Goal: Entertainment & Leisure: Consume media (video, audio)

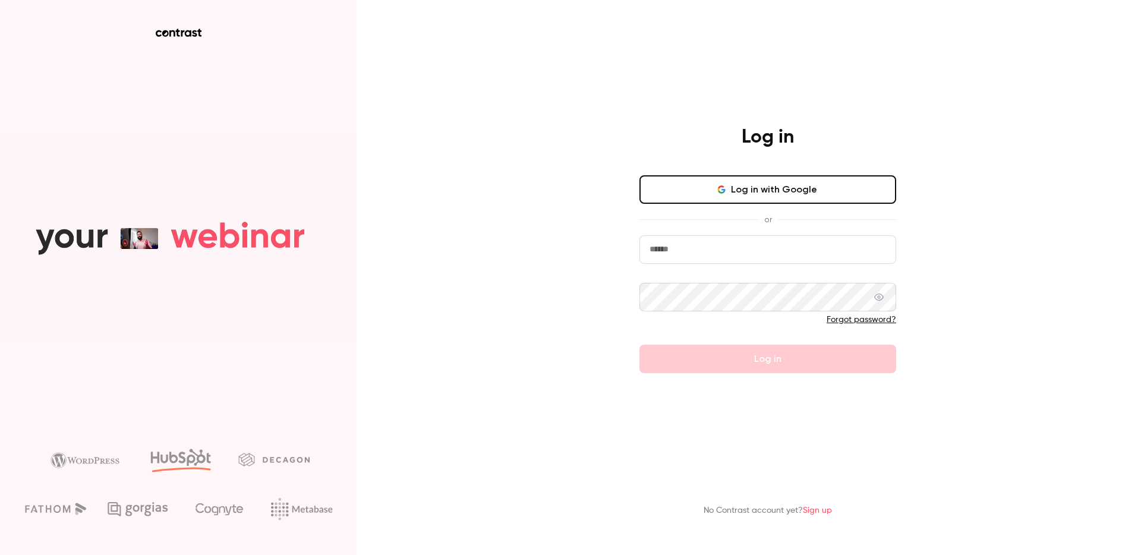
type input "**********"
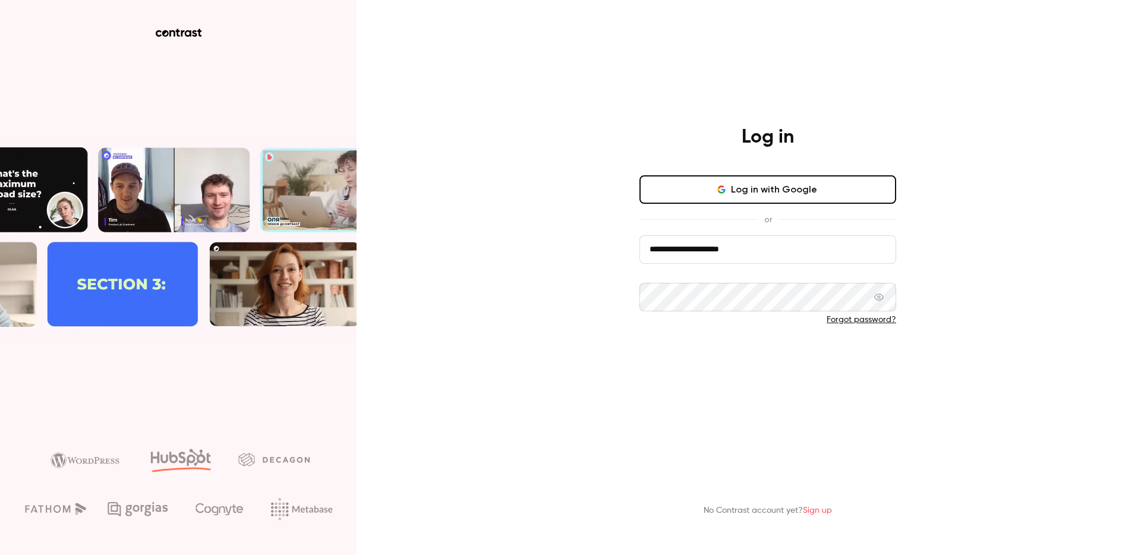
click at [785, 354] on form "**********" at bounding box center [767, 304] width 257 height 138
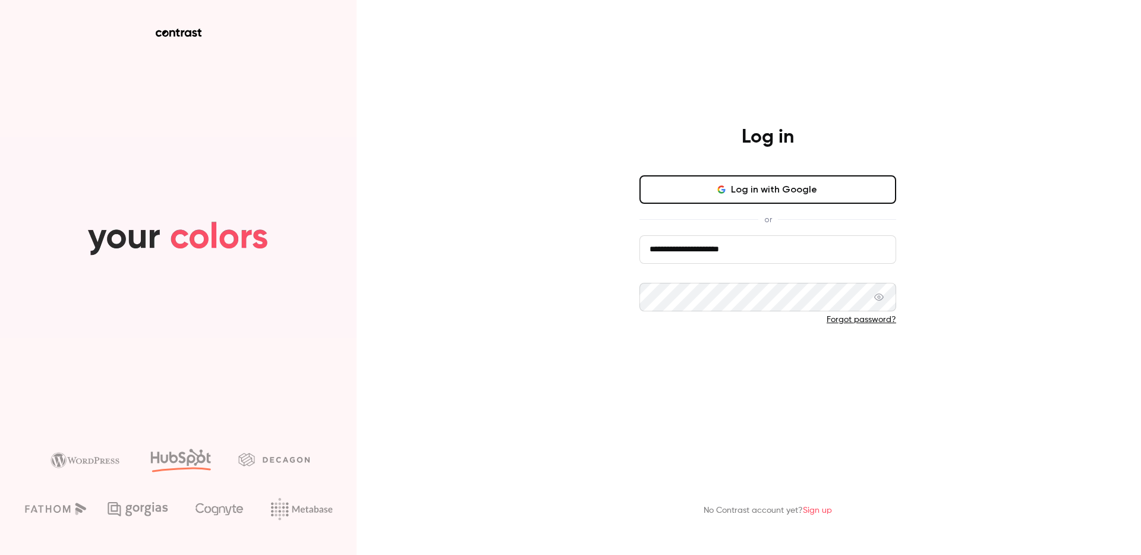
click at [767, 361] on button "Log in" at bounding box center [767, 359] width 257 height 29
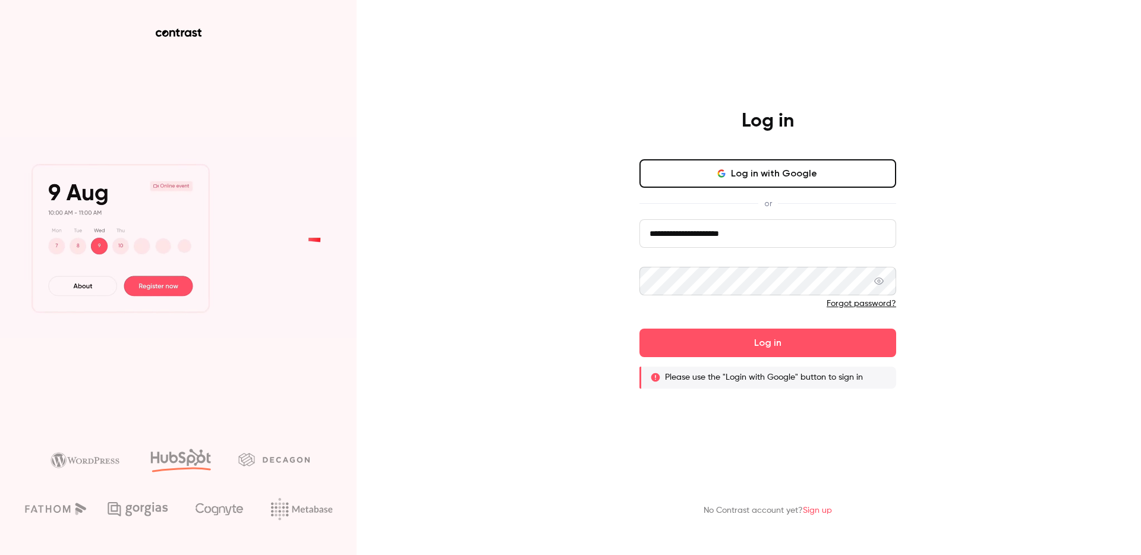
click at [798, 178] on button "Log in with Google" at bounding box center [767, 173] width 257 height 29
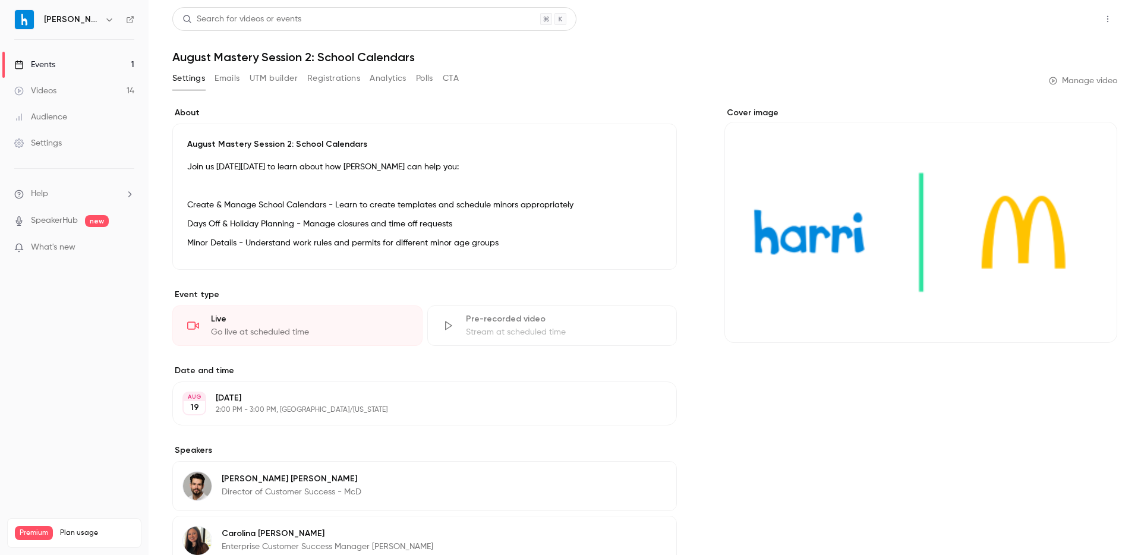
click at [1066, 20] on button "Share" at bounding box center [1065, 19] width 47 height 24
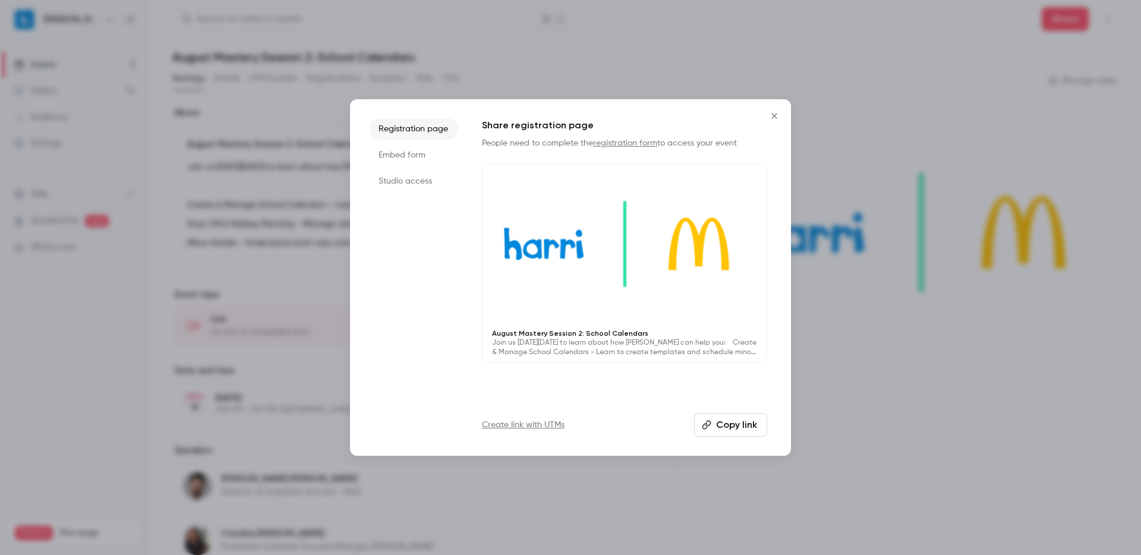
click at [406, 152] on li "Embed form" at bounding box center [413, 154] width 89 height 21
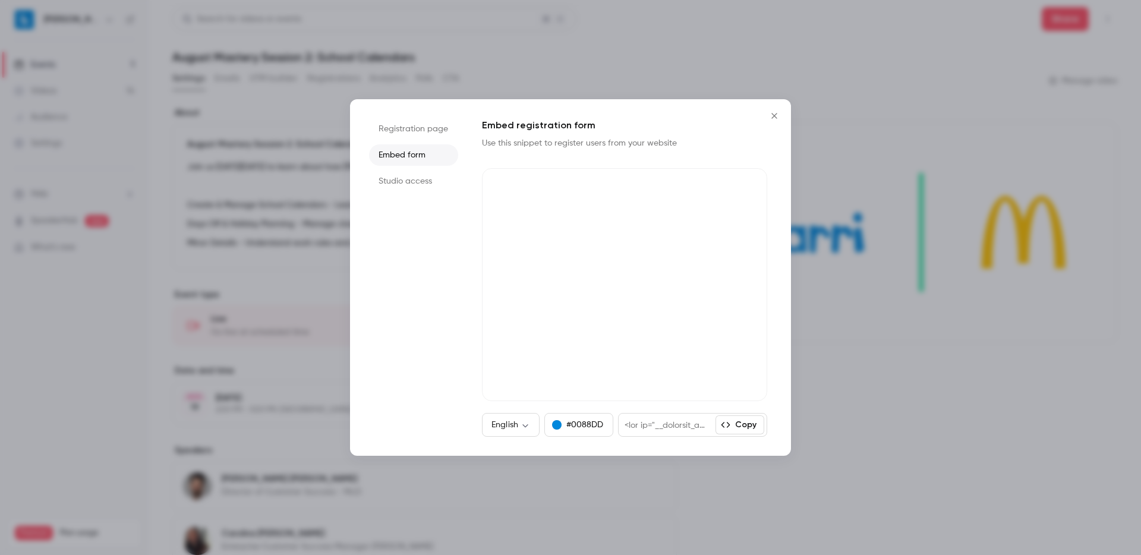
click at [402, 178] on li "Studio access" at bounding box center [413, 181] width 89 height 21
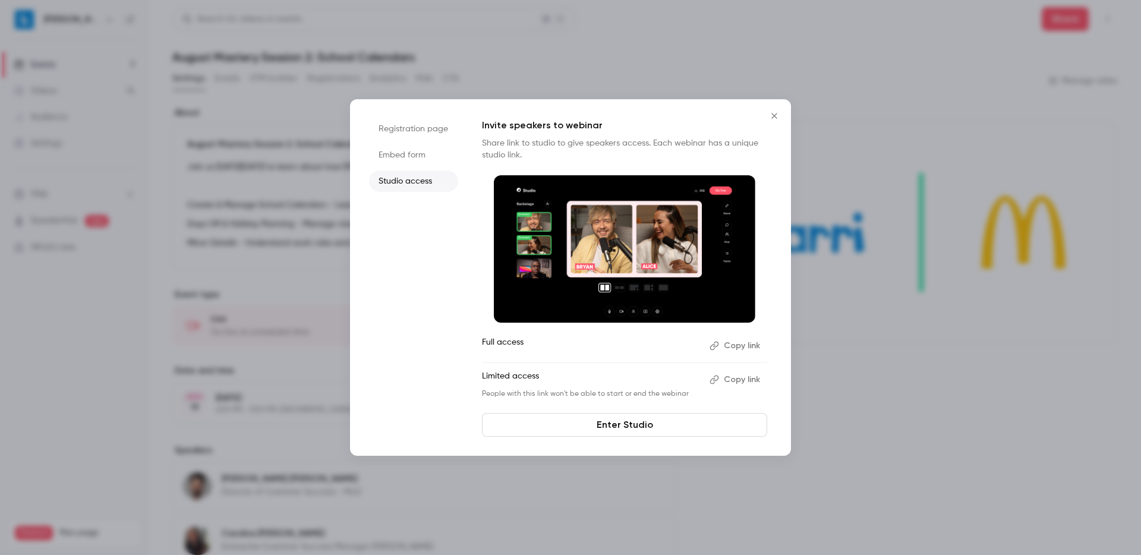
click at [401, 129] on li "Registration page" at bounding box center [413, 128] width 89 height 21
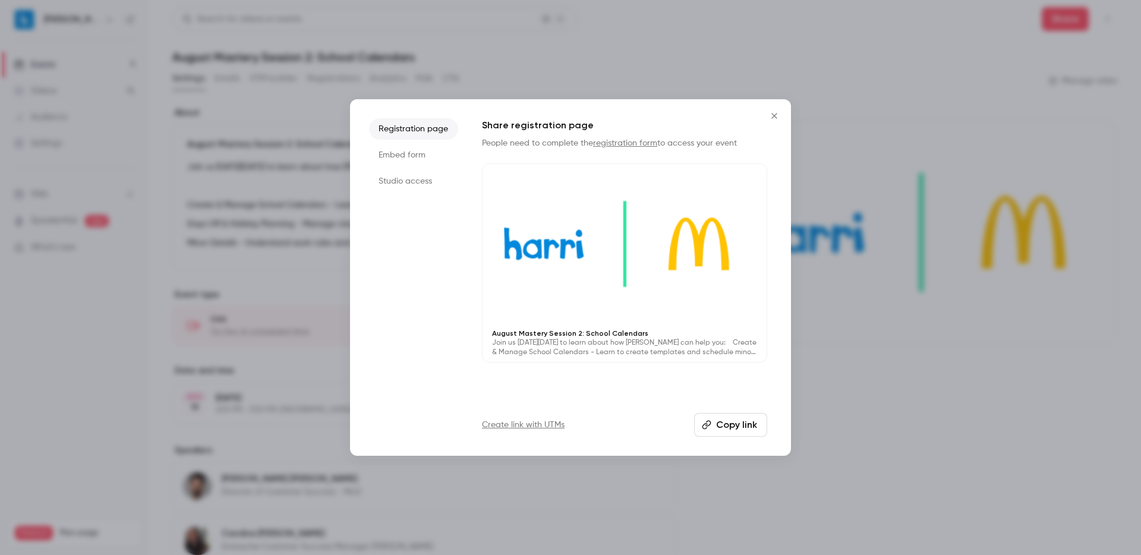
click at [775, 116] on icon "Close" at bounding box center [773, 115] width 5 height 5
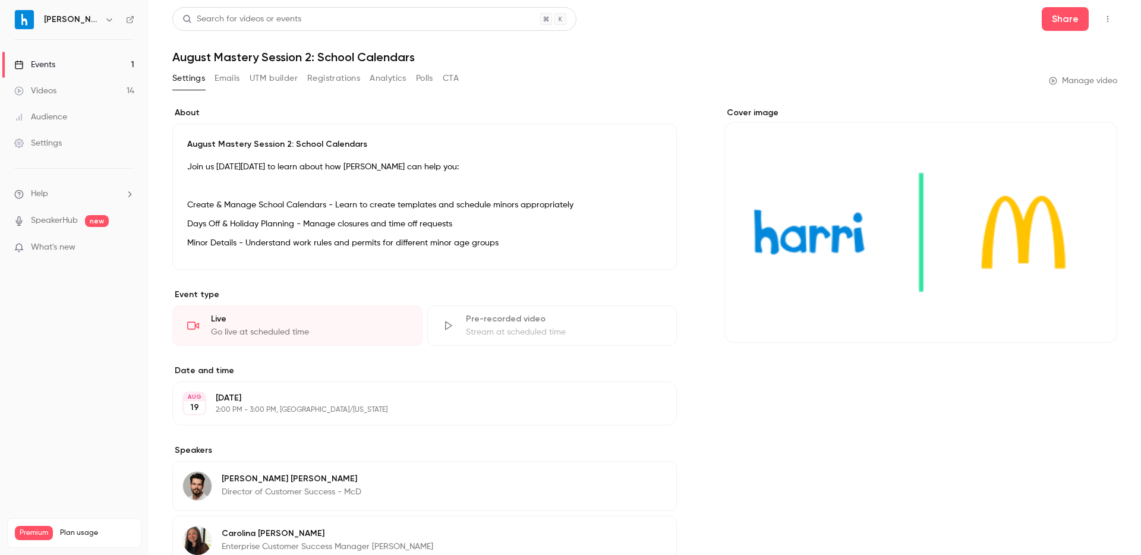
click at [1113, 19] on button "button" at bounding box center [1107, 19] width 19 height 19
click at [582, 135] on div at bounding box center [570, 277] width 1141 height 555
click at [1064, 12] on button "Share" at bounding box center [1065, 19] width 47 height 24
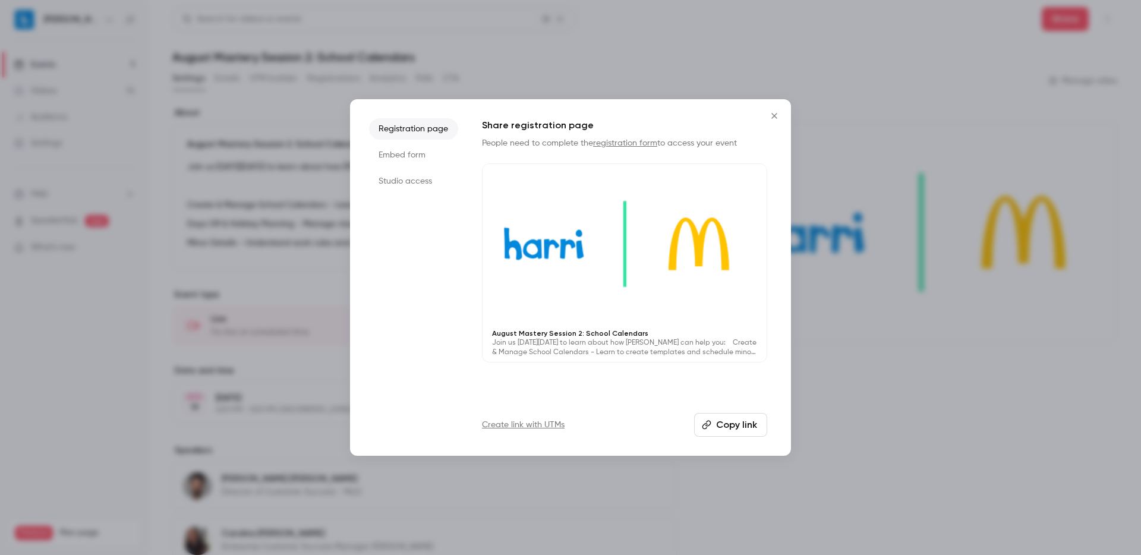
click at [776, 112] on icon "Close" at bounding box center [774, 116] width 14 height 10
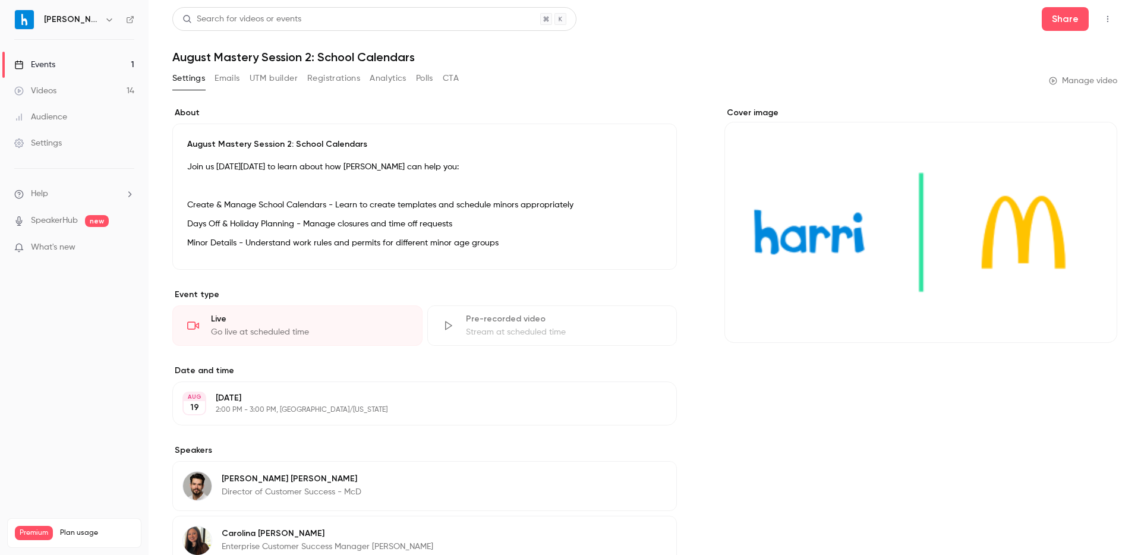
click at [61, 67] on link "Events 1" at bounding box center [74, 65] width 149 height 26
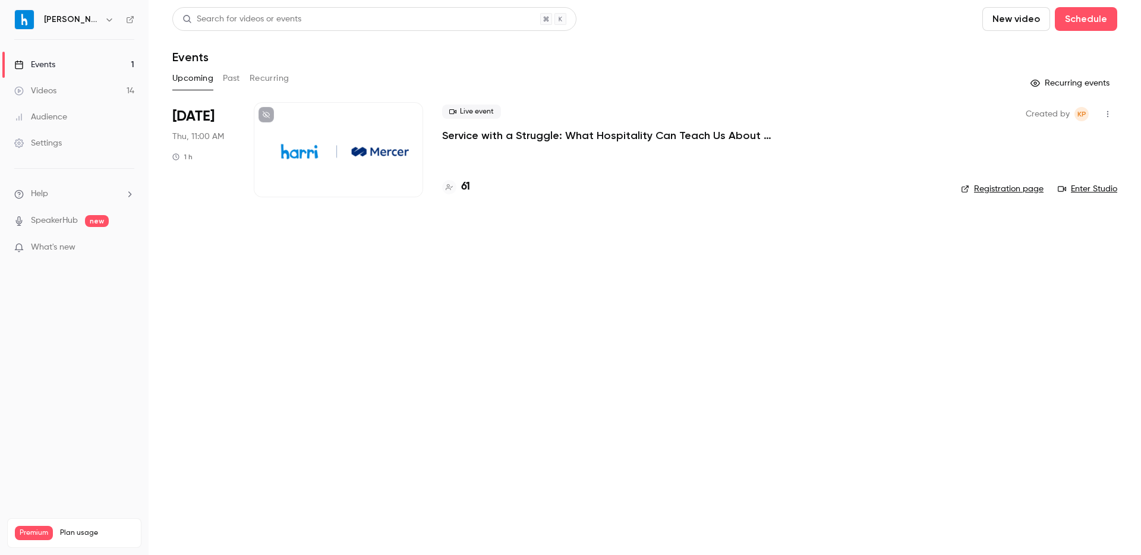
click at [235, 80] on button "Past" at bounding box center [231, 78] width 17 height 19
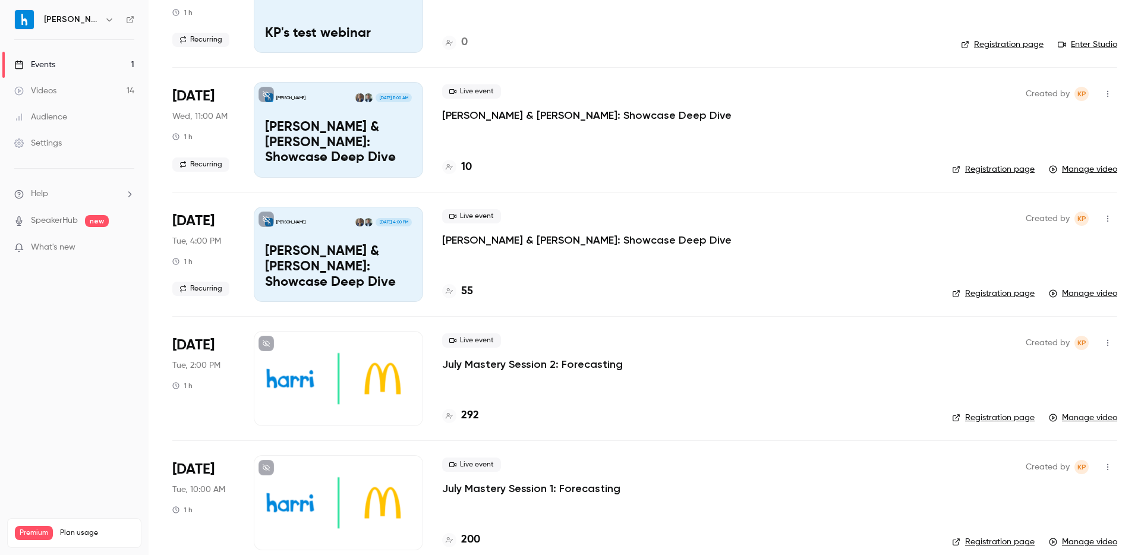
scroll to position [911, 0]
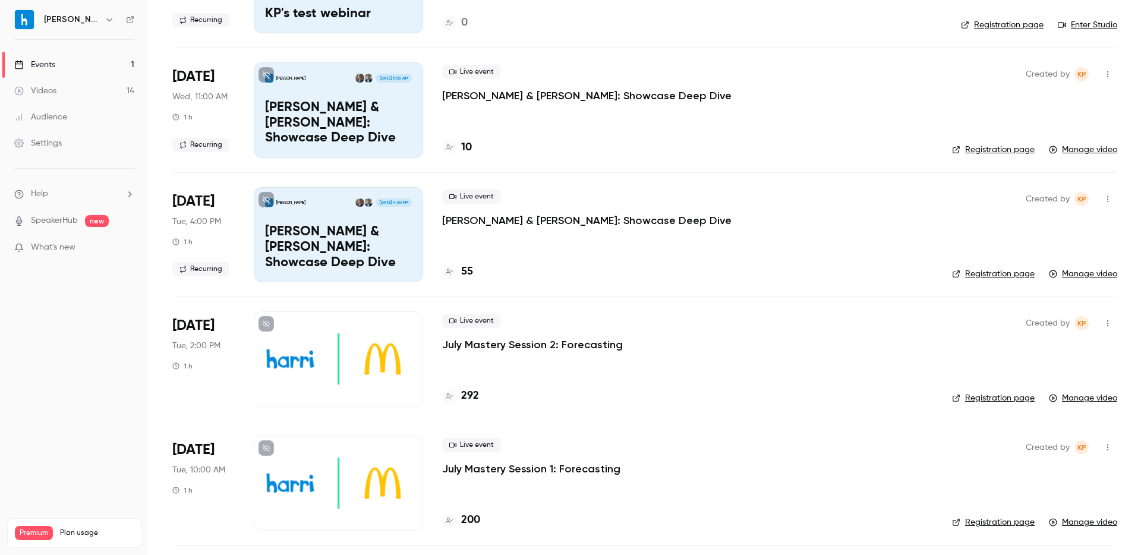
click at [547, 348] on p "July Mastery Session 2: Forecasting" at bounding box center [532, 345] width 181 height 14
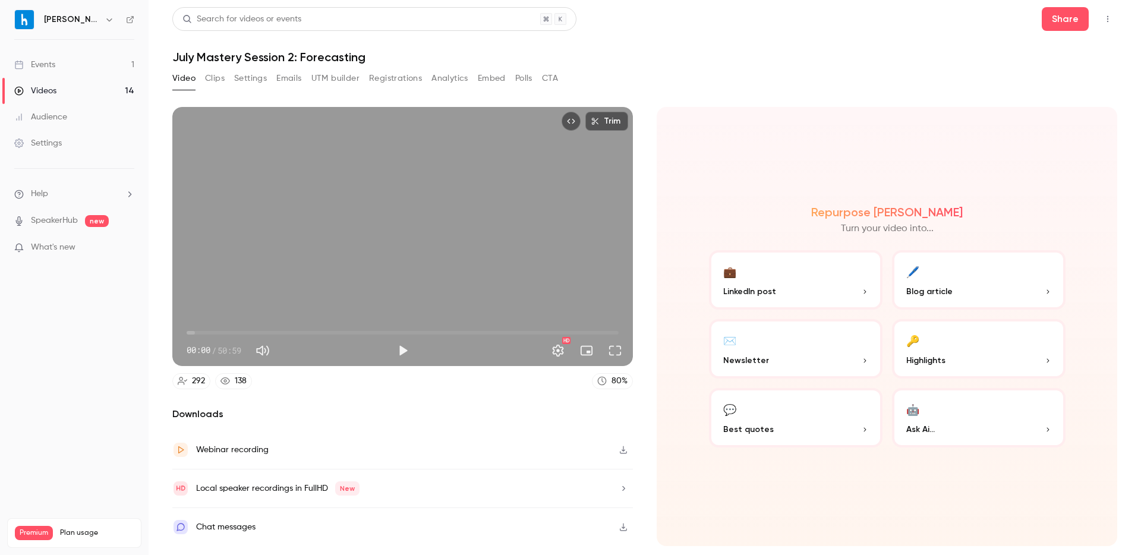
click at [1111, 20] on icon "Top Bar Actions" at bounding box center [1108, 19] width 10 height 8
click at [1062, 19] on div at bounding box center [570, 277] width 1141 height 555
click at [1062, 19] on button "Share" at bounding box center [1065, 19] width 47 height 24
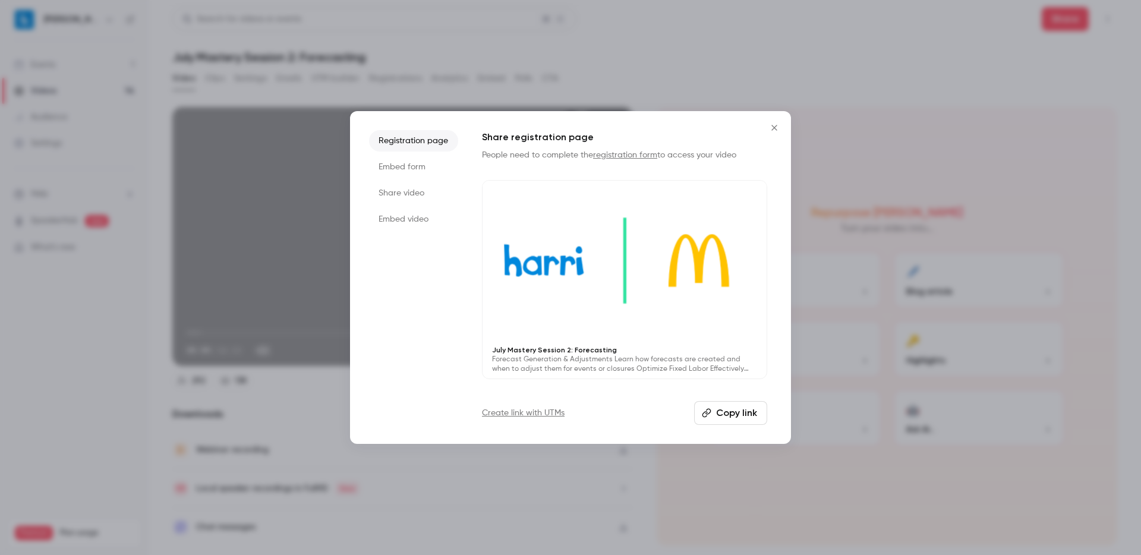
click at [408, 193] on li "Share video" at bounding box center [413, 192] width 89 height 21
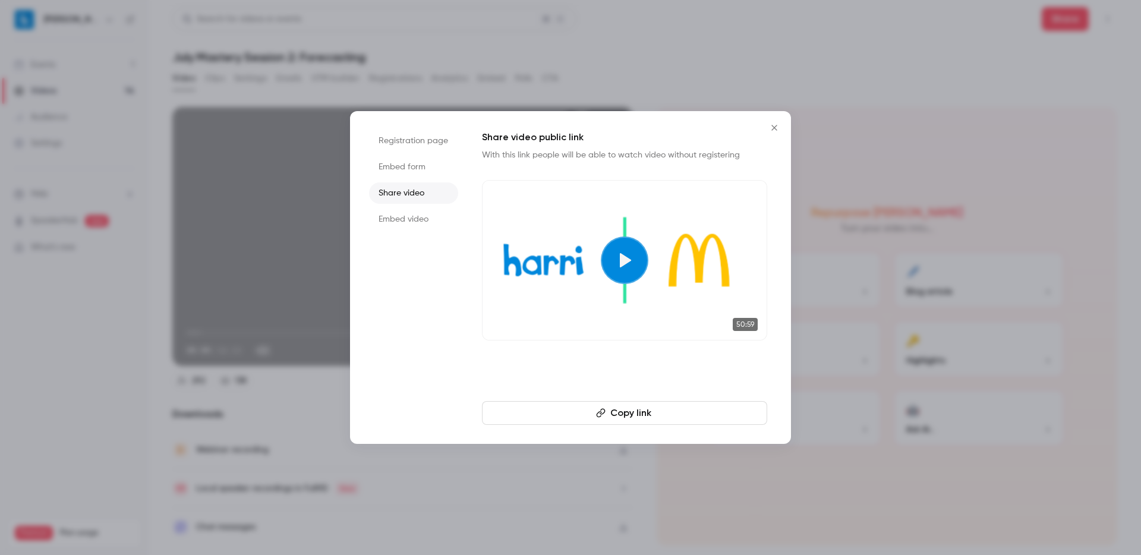
click at [775, 127] on icon "Close" at bounding box center [773, 127] width 5 height 5
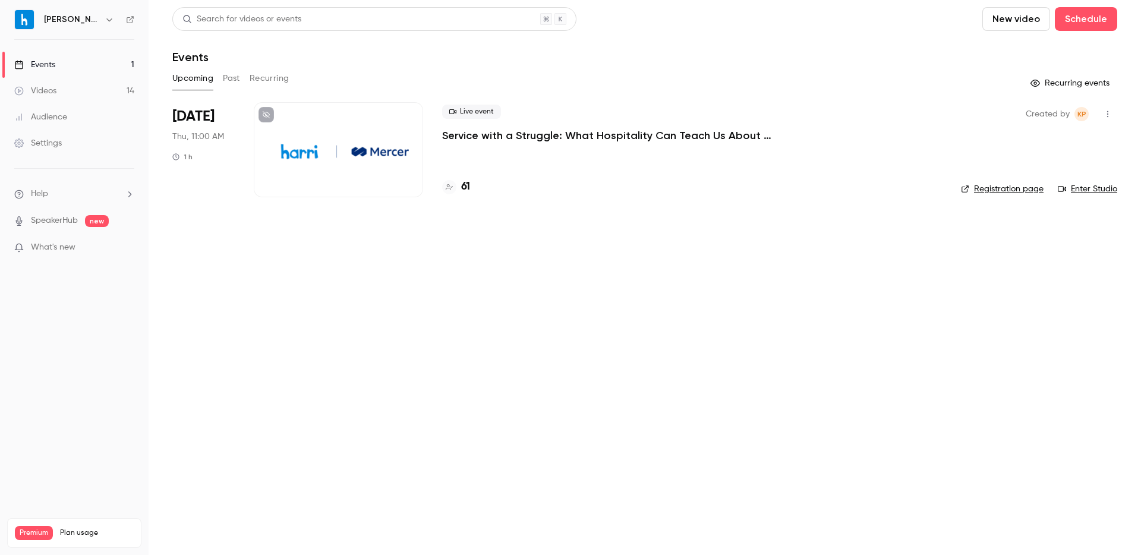
click at [228, 82] on button "Past" at bounding box center [231, 78] width 17 height 19
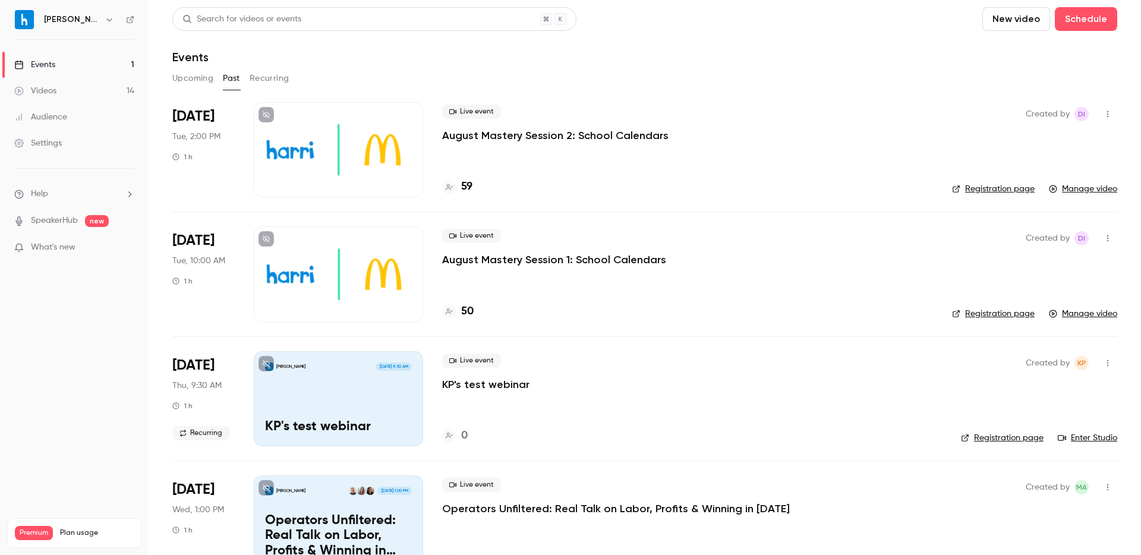
click at [508, 263] on p "August Mastery Session 1: School Calendars" at bounding box center [554, 260] width 224 height 14
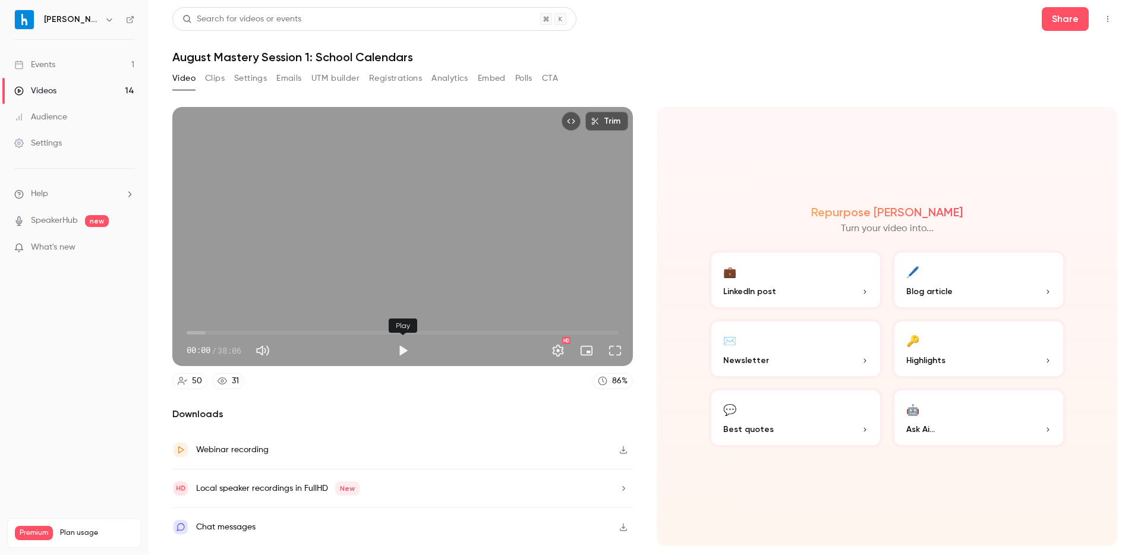
click at [403, 352] on button "Play" at bounding box center [403, 351] width 24 height 24
click at [195, 330] on span "00:05" at bounding box center [403, 332] width 432 height 19
click at [191, 331] on span "00:25" at bounding box center [192, 333] width 4 height 4
click at [187, 331] on span "00:12" at bounding box center [189, 333] width 4 height 4
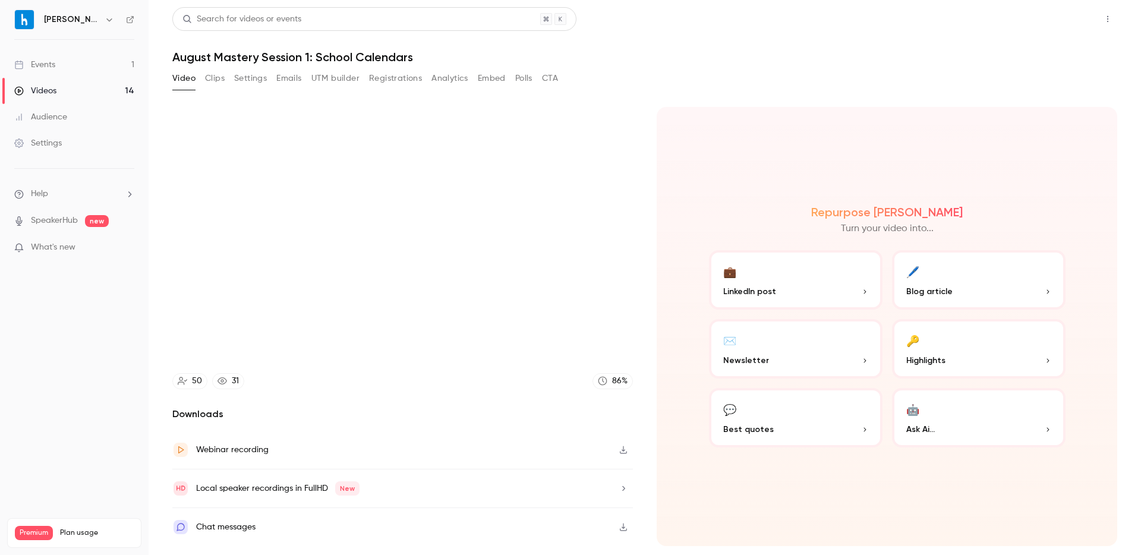
click at [1072, 15] on button "Share" at bounding box center [1065, 19] width 47 height 24
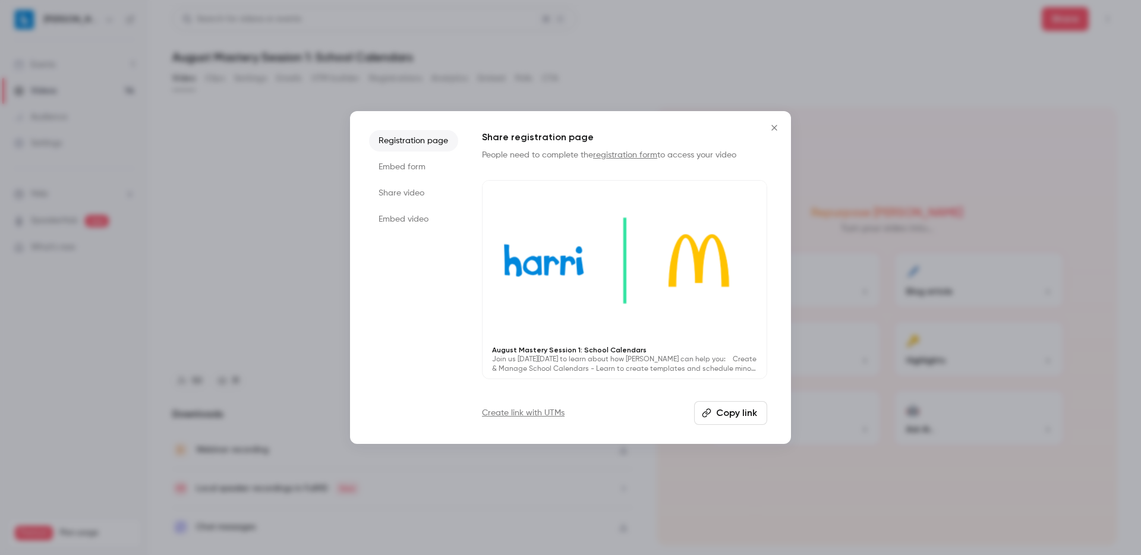
click at [777, 130] on icon "Close" at bounding box center [774, 128] width 14 height 10
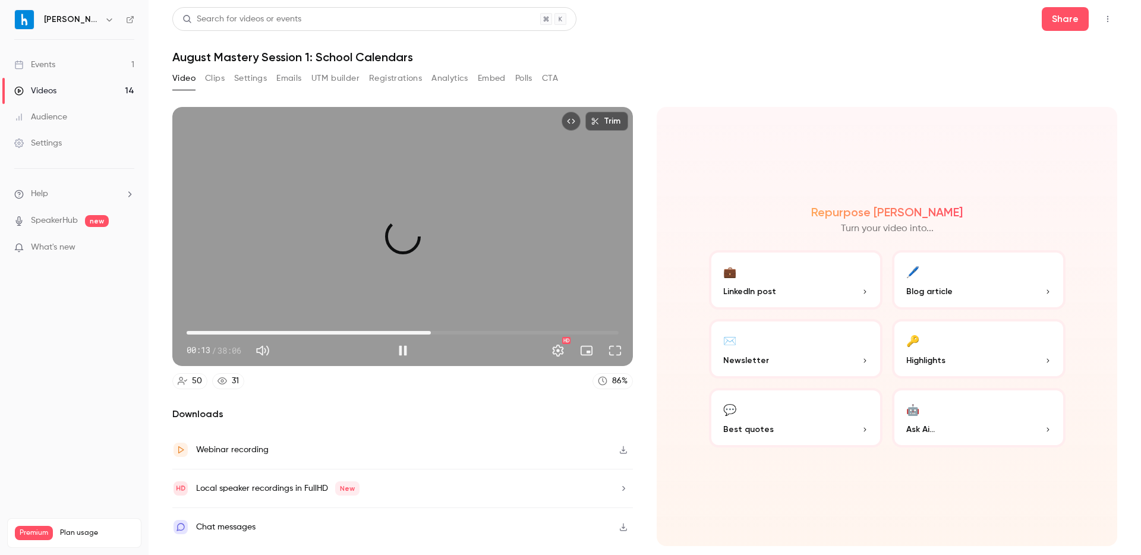
click at [431, 330] on span "21:32" at bounding box center [403, 332] width 432 height 19
click at [489, 329] on span "21:32" at bounding box center [403, 332] width 432 height 19
click at [544, 332] on span "26:40" at bounding box center [403, 332] width 432 height 19
click at [568, 332] on span "31:33" at bounding box center [403, 332] width 432 height 19
click at [598, 332] on span "33:38" at bounding box center [403, 332] width 432 height 19
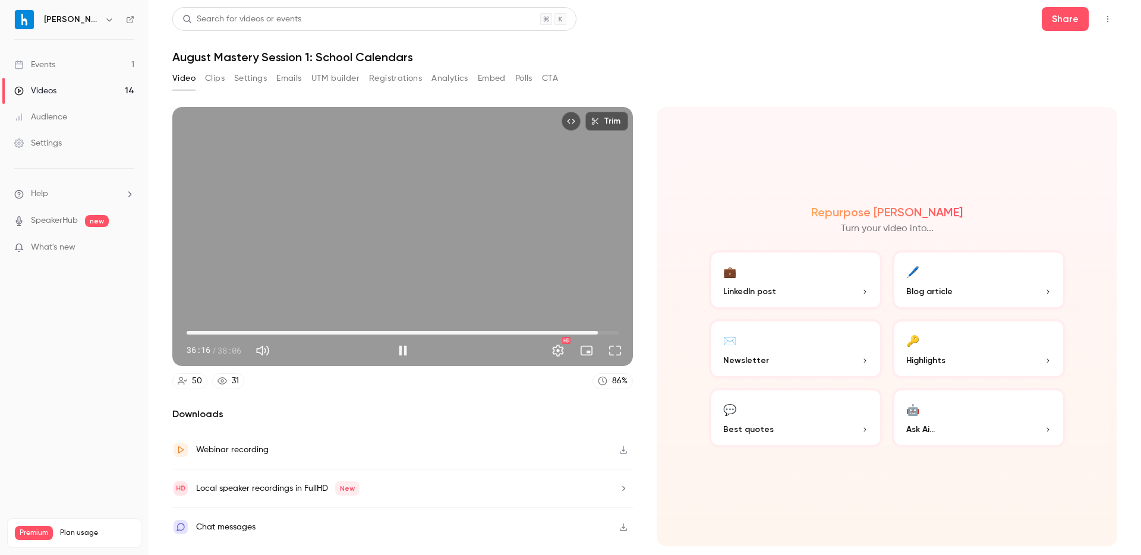
click at [609, 333] on span "36:16" at bounding box center [403, 332] width 432 height 19
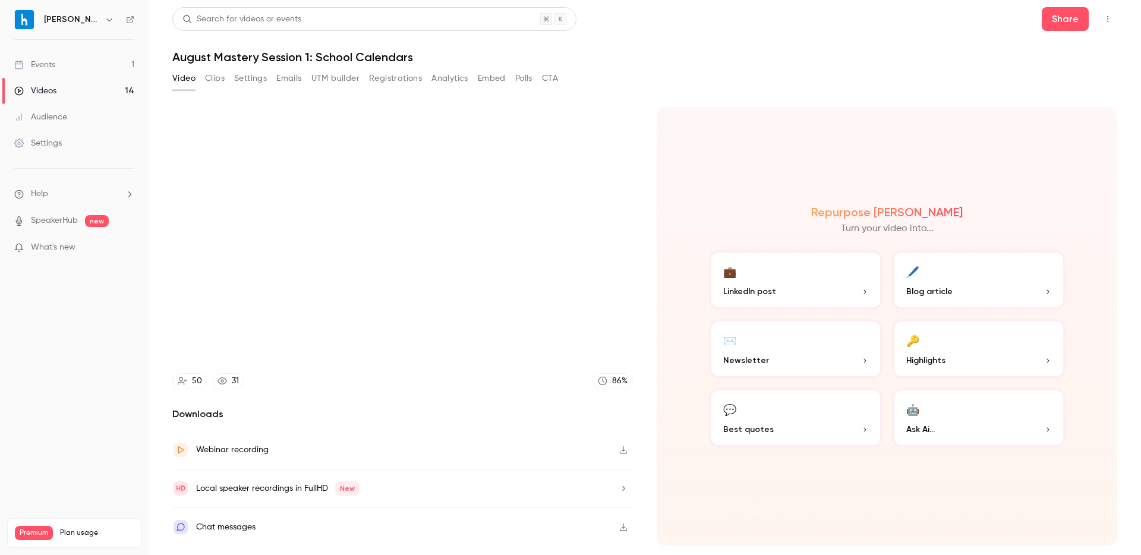
click at [684, 245] on div "Repurpose Ai Turn your video into... 💼 LinkedIn post 🖊️ Blog article ✉️ Newslet…" at bounding box center [887, 326] width 461 height 439
click at [1055, 26] on button "Share" at bounding box center [1065, 19] width 47 height 24
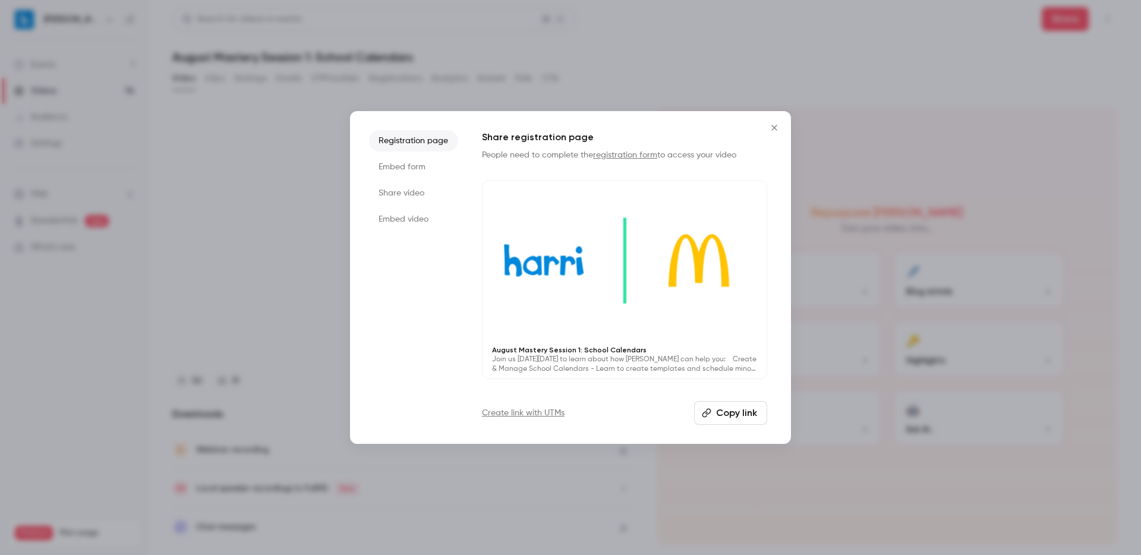
click at [396, 193] on li "Share video" at bounding box center [413, 192] width 89 height 21
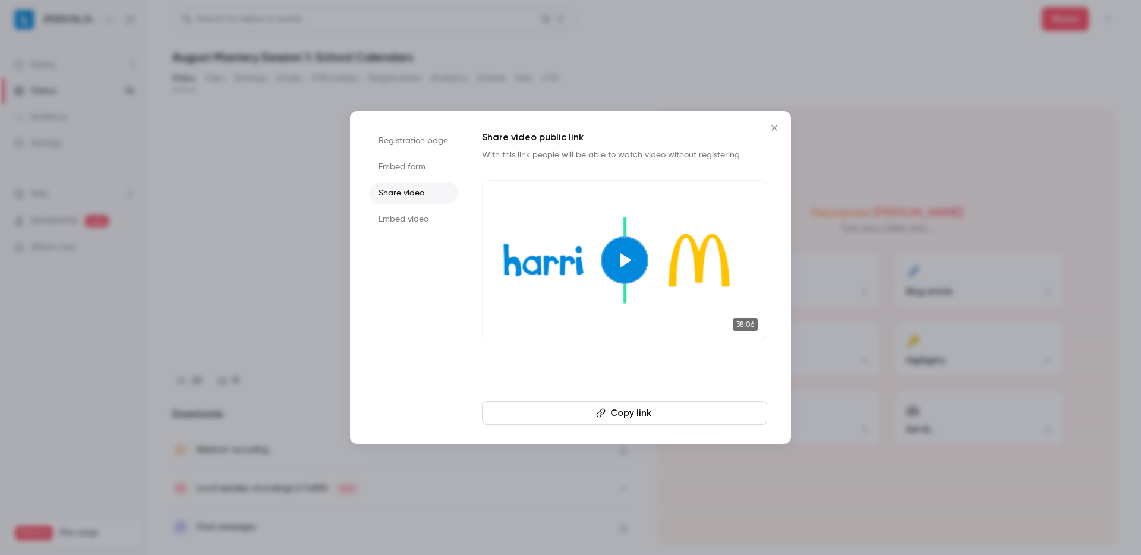
click at [641, 409] on button "Copy link" at bounding box center [624, 413] width 285 height 24
click at [623, 402] on button "Copy link" at bounding box center [624, 413] width 285 height 24
type input "******"
